Goal: Information Seeking & Learning: Find specific fact

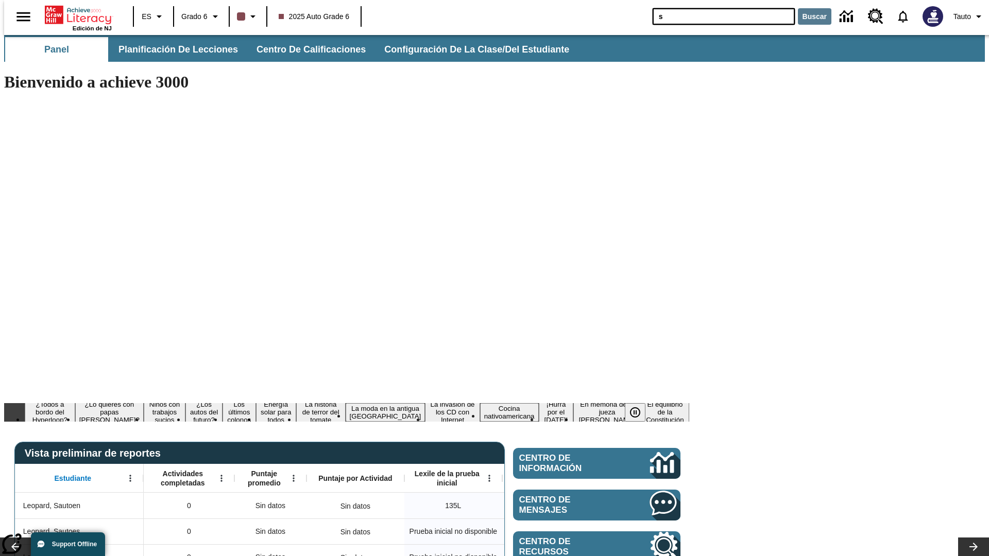
type input "s"
click at [808, 16] on button "Buscar" at bounding box center [814, 16] width 33 height 16
